Goal: Check status: Check status

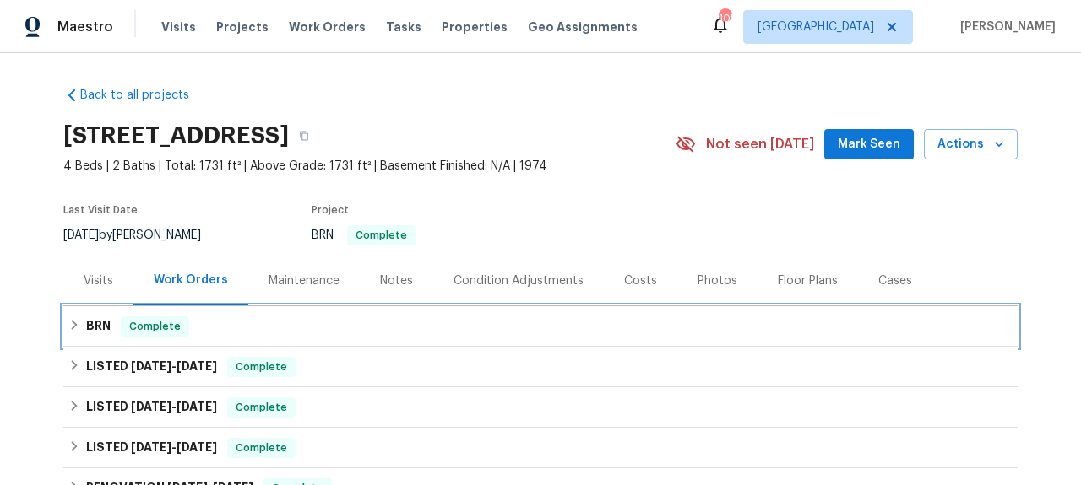
click at [229, 339] on div "BRN Complete" at bounding box center [540, 326] width 954 height 41
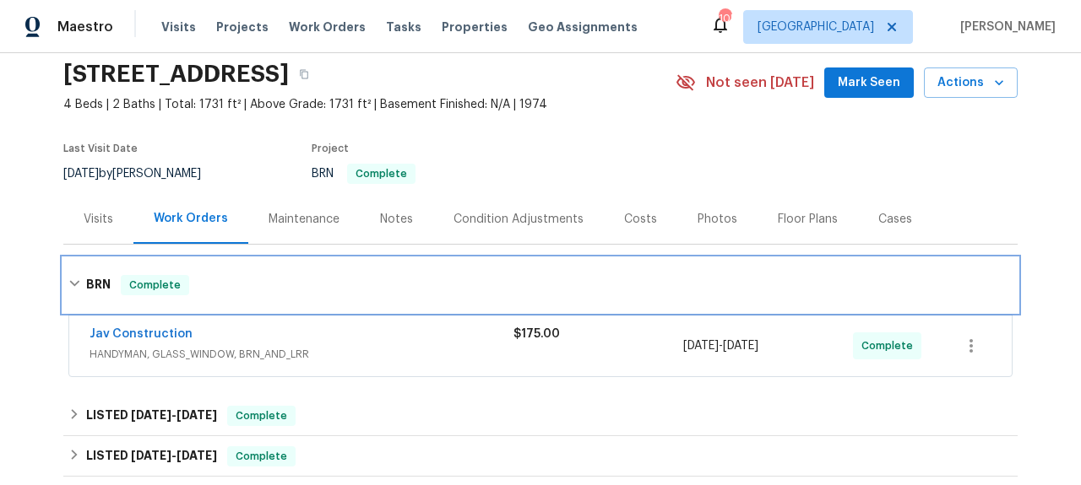
scroll to position [126, 0]
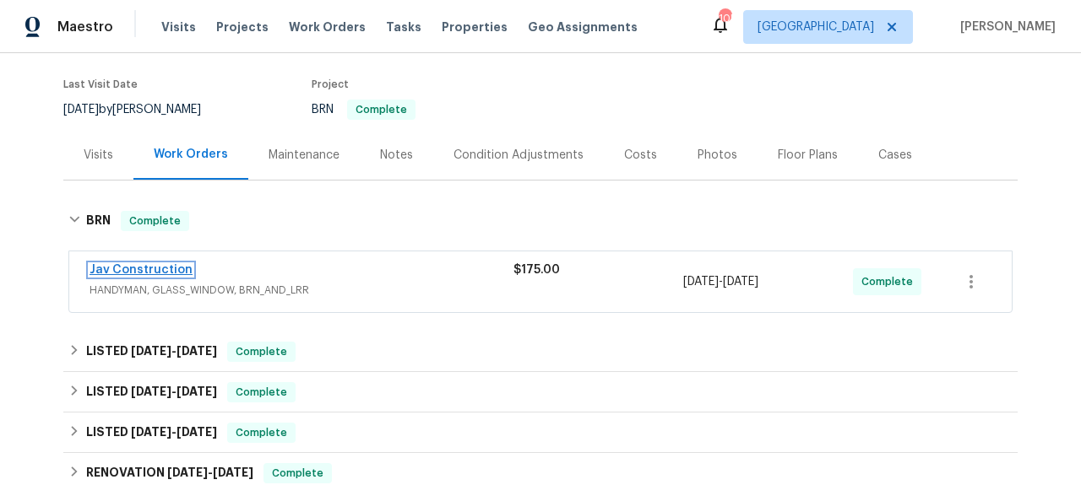
click at [160, 273] on link "Jav Construction" at bounding box center [140, 270] width 103 height 12
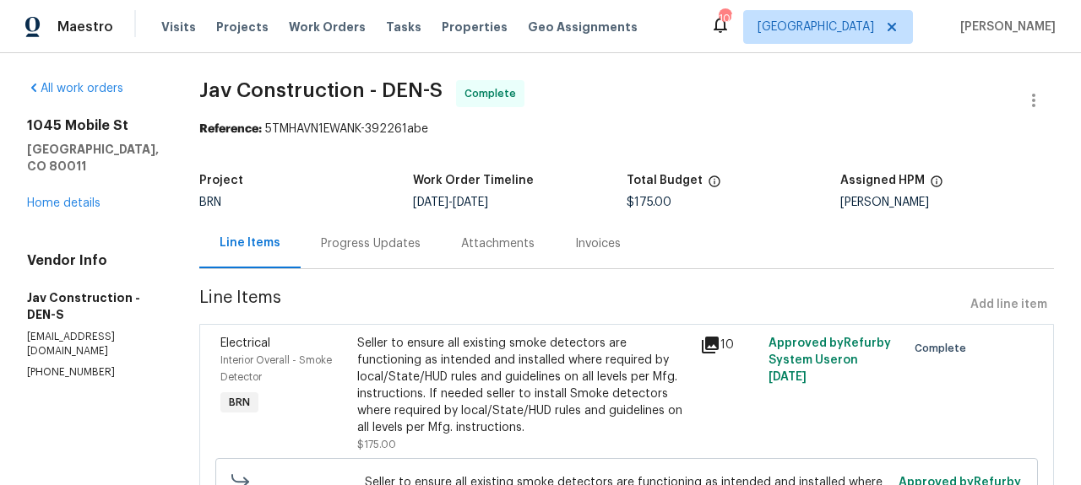
click at [695, 333] on div "10" at bounding box center [729, 394] width 68 height 128
click at [702, 340] on icon at bounding box center [710, 345] width 17 height 17
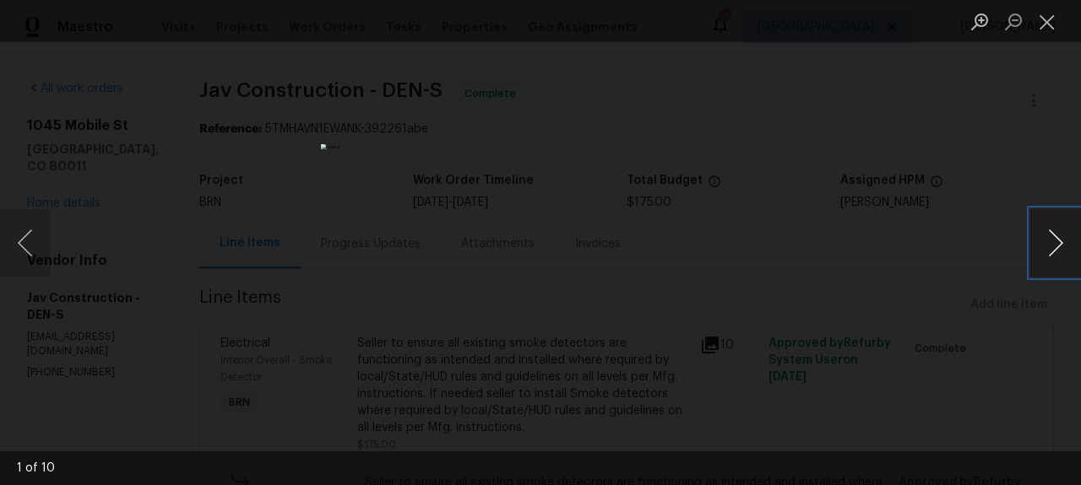
click at [1058, 256] on button "Next image" at bounding box center [1055, 243] width 51 height 68
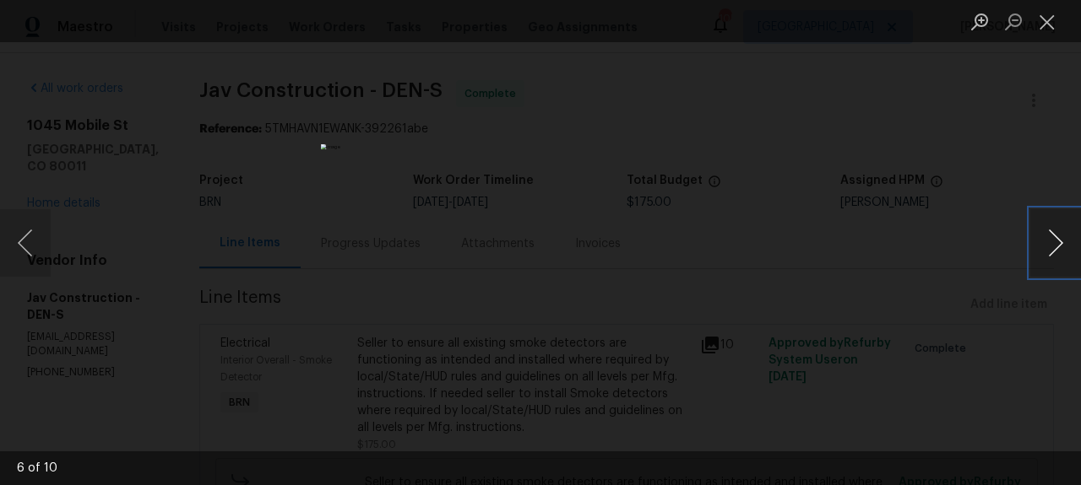
click at [1058, 256] on button "Next image" at bounding box center [1055, 243] width 51 height 68
click at [1058, 27] on button "Close lightbox" at bounding box center [1047, 22] width 34 height 30
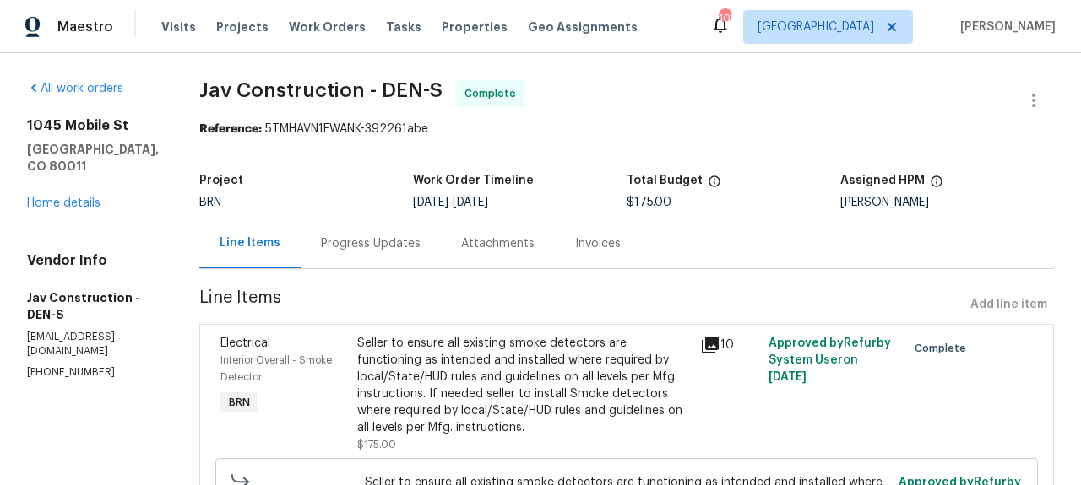
click at [704, 344] on icon at bounding box center [710, 345] width 17 height 17
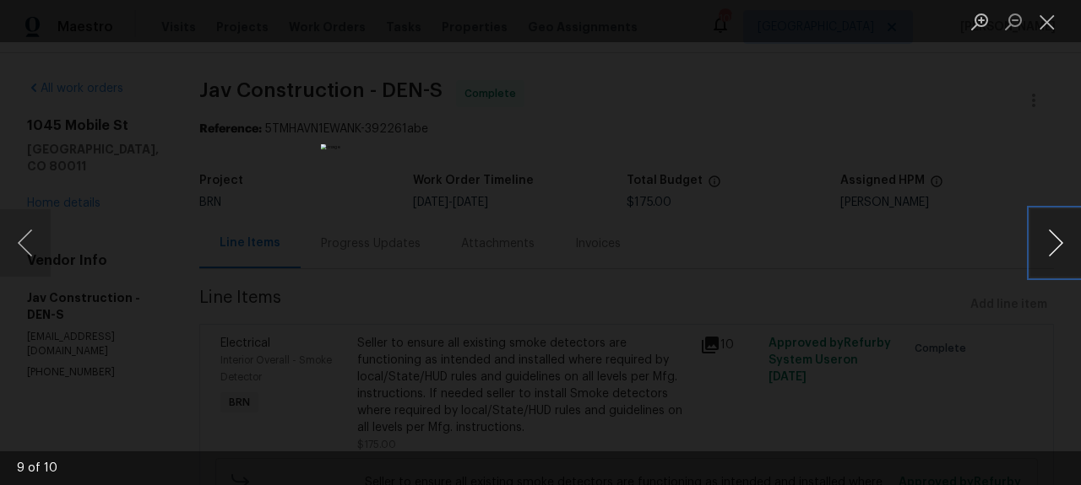
click at [1059, 244] on button "Next image" at bounding box center [1055, 243] width 51 height 68
click at [1069, 241] on button "Next image" at bounding box center [1055, 243] width 51 height 68
click at [1069, 240] on button "Next image" at bounding box center [1055, 243] width 51 height 68
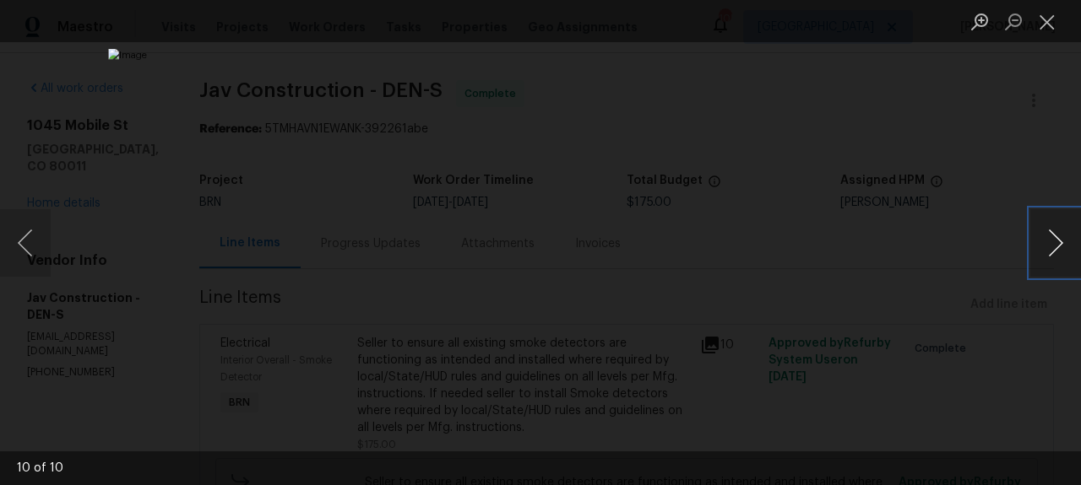
click at [1069, 240] on button "Next image" at bounding box center [1055, 243] width 51 height 68
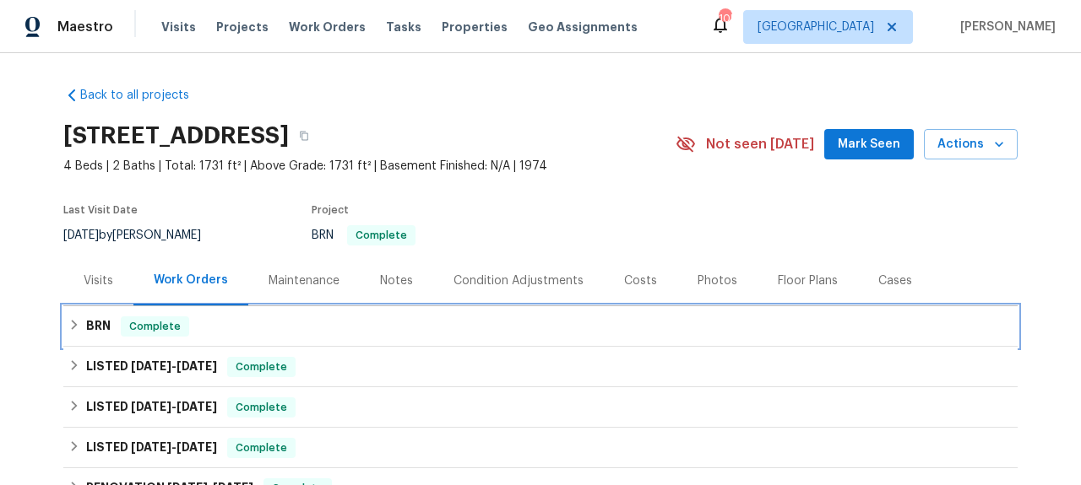
click at [122, 329] on span "Complete" at bounding box center [154, 326] width 65 height 17
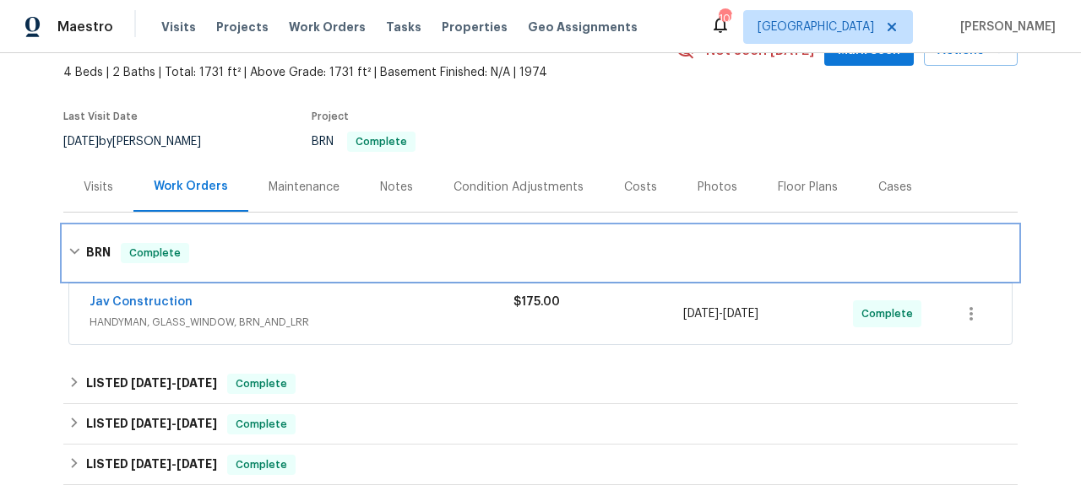
scroll to position [157, 0]
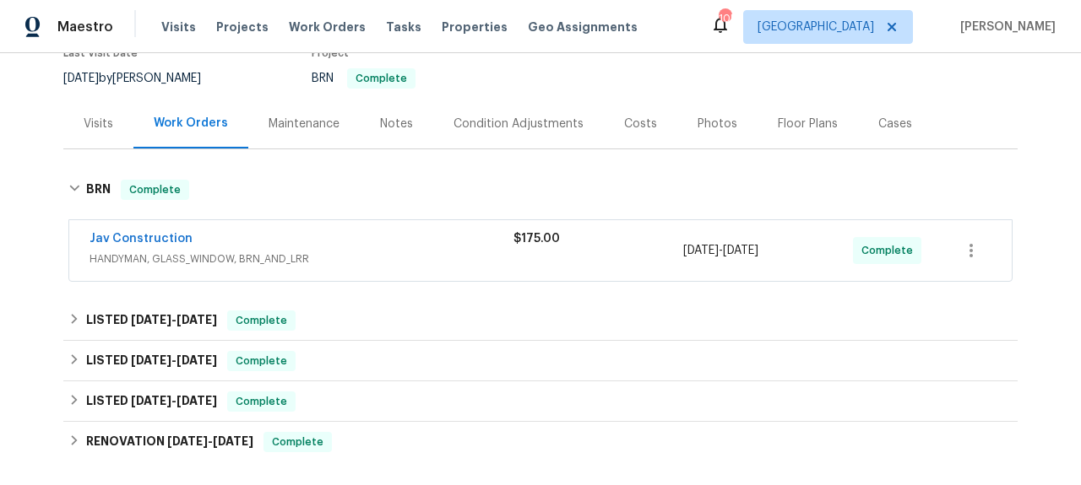
click at [160, 247] on div "Jav Construction" at bounding box center [301, 240] width 424 height 20
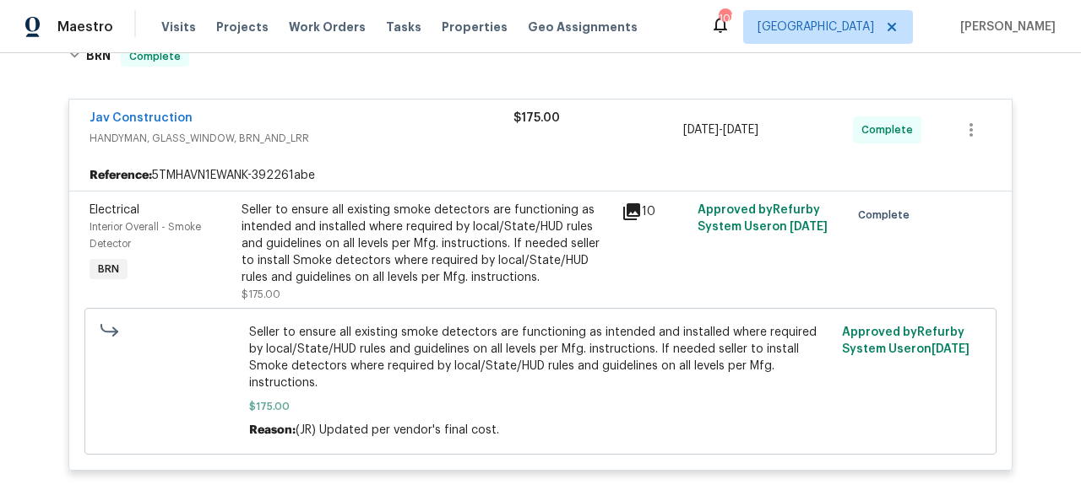
scroll to position [355, 0]
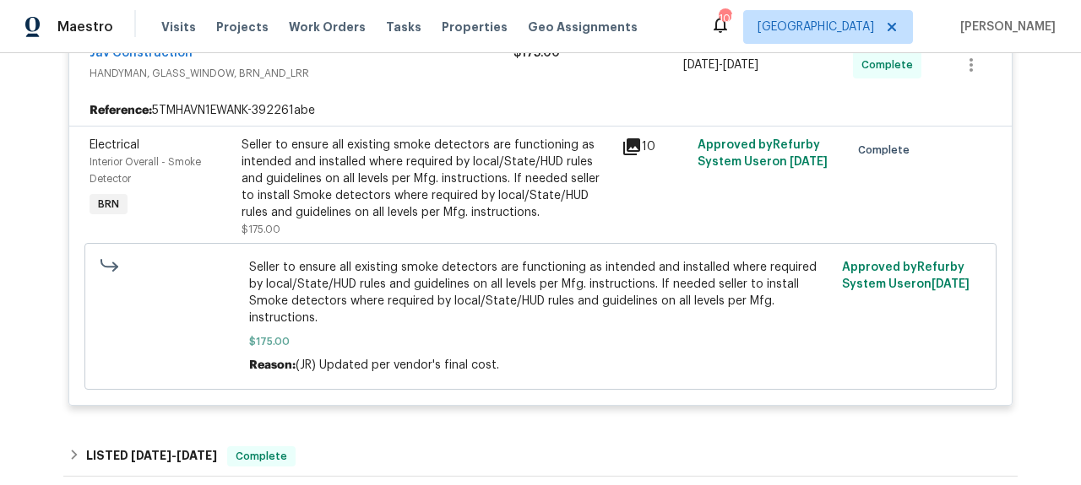
click at [623, 140] on icon at bounding box center [631, 146] width 17 height 17
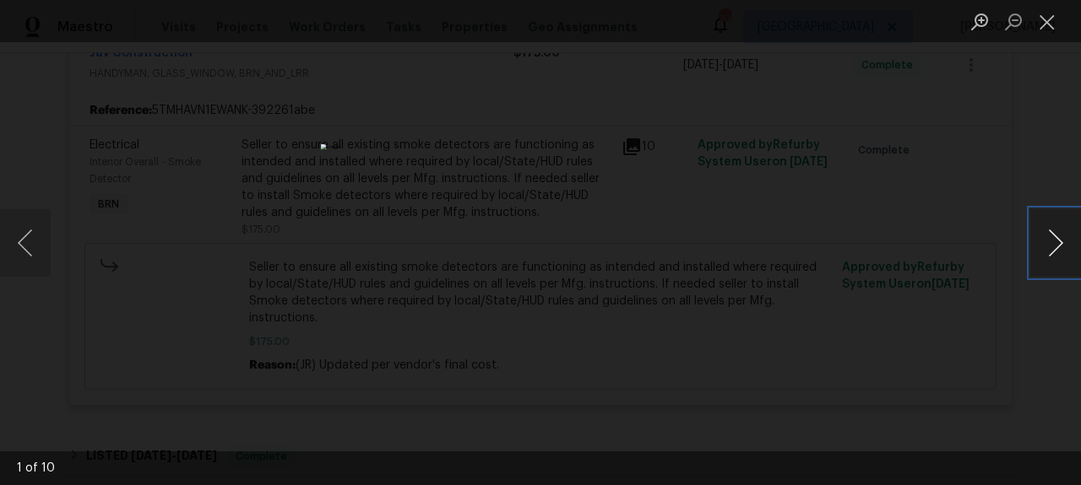
click at [1044, 252] on button "Next image" at bounding box center [1055, 243] width 51 height 68
click at [1071, 236] on button "Next image" at bounding box center [1055, 243] width 51 height 68
click at [1065, 239] on button "Next image" at bounding box center [1055, 243] width 51 height 68
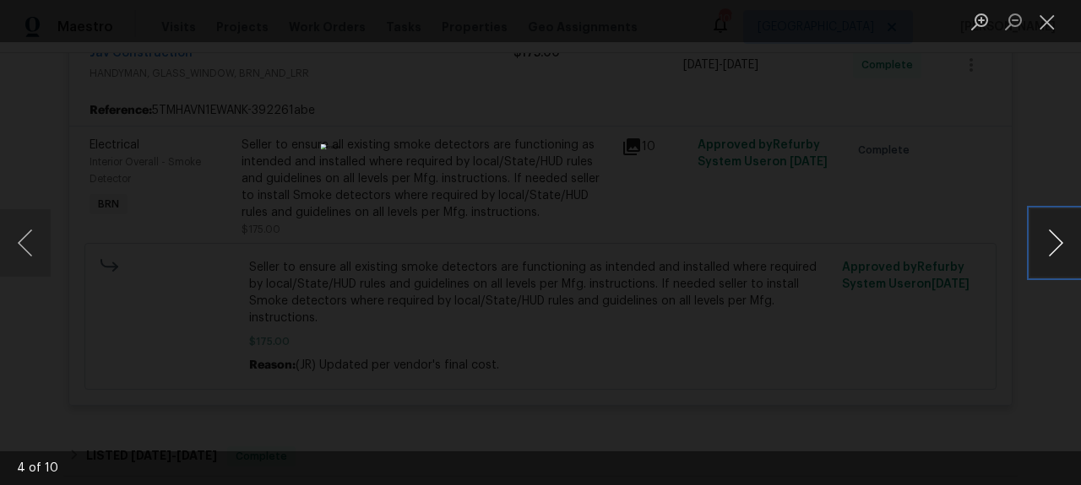
click at [1067, 242] on button "Next image" at bounding box center [1055, 243] width 51 height 68
click at [1064, 236] on button "Next image" at bounding box center [1055, 243] width 51 height 68
click at [1064, 238] on button "Next image" at bounding box center [1055, 243] width 51 height 68
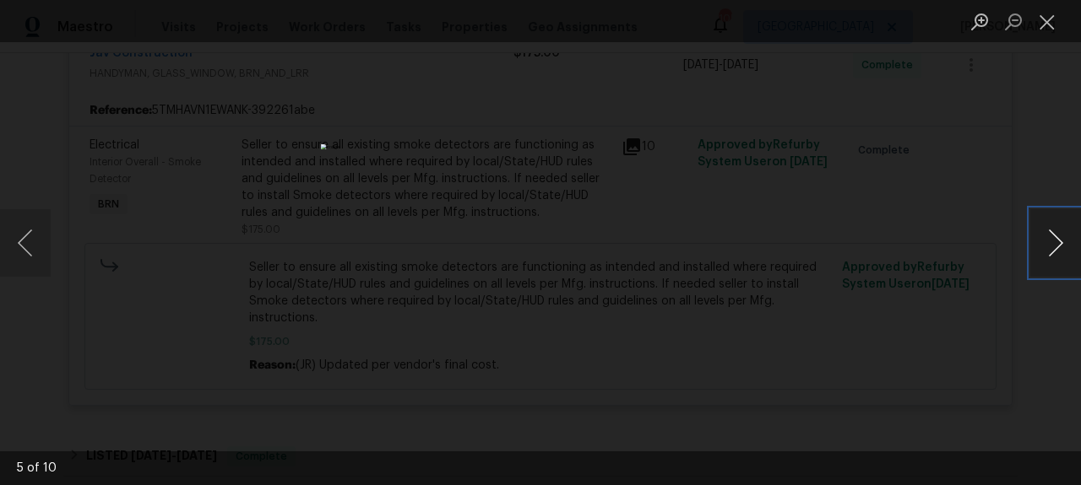
click at [1064, 238] on button "Next image" at bounding box center [1055, 243] width 51 height 68
click at [1068, 241] on button "Next image" at bounding box center [1055, 243] width 51 height 68
click at [1063, 239] on button "Next image" at bounding box center [1055, 243] width 51 height 68
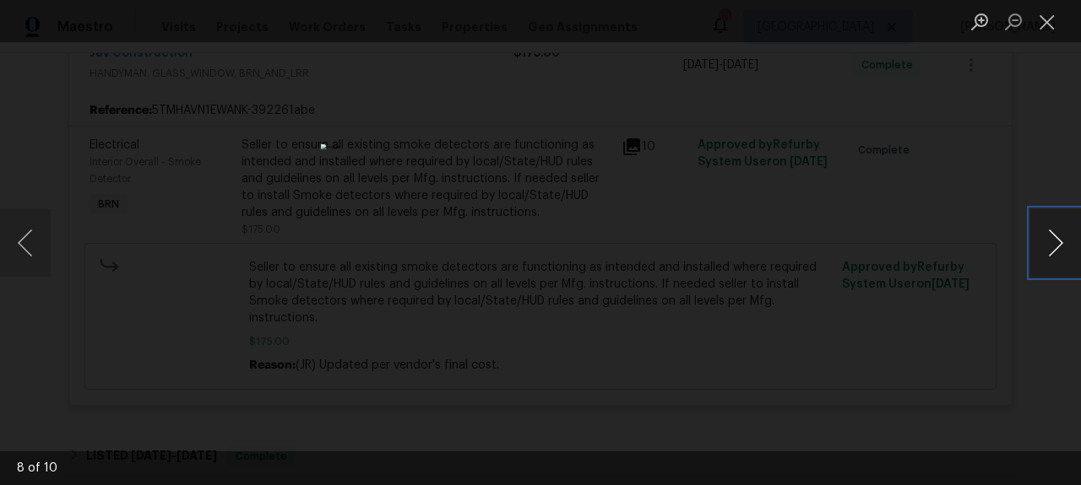
click at [1070, 232] on button "Next image" at bounding box center [1055, 243] width 51 height 68
click at [1068, 240] on button "Next image" at bounding box center [1055, 243] width 51 height 68
